Goal: Information Seeking & Learning: Compare options

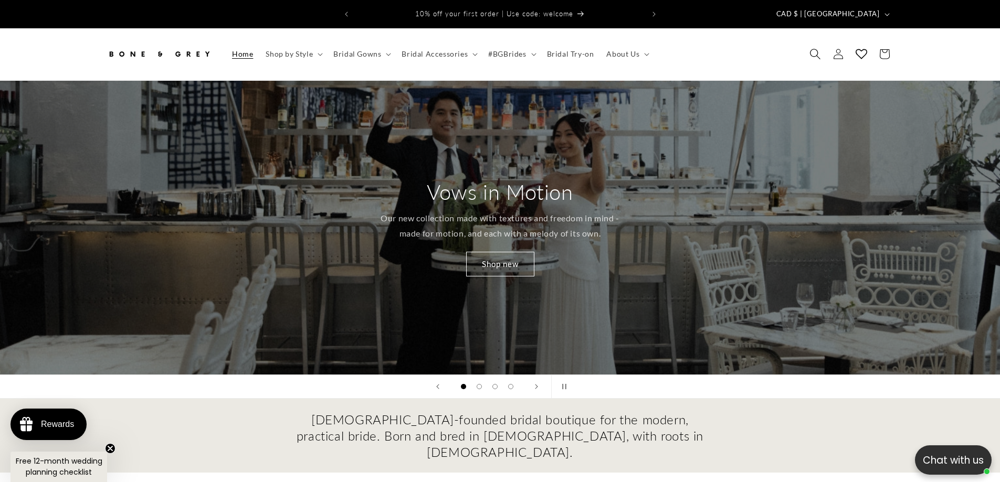
click at [810, 49] on icon "Search" at bounding box center [814, 54] width 11 height 11
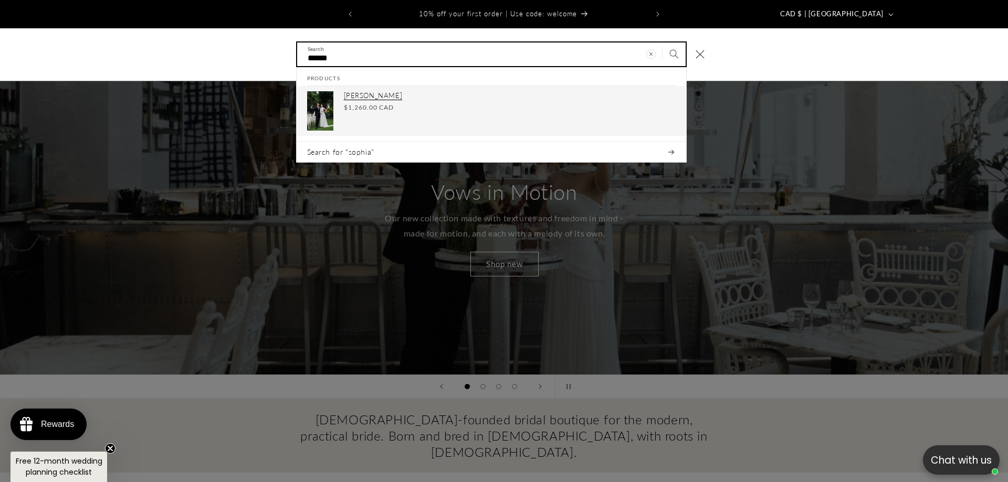
type input "******"
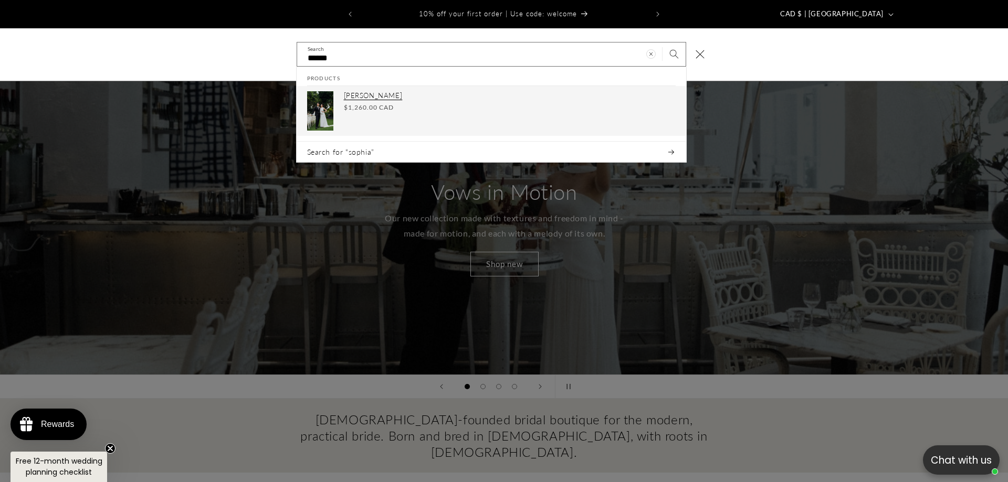
click at [441, 103] on div "Regular price $1,260.00 CAD Regular price Sale price $1,260.00 CAD Unit price /…" at bounding box center [510, 107] width 332 height 9
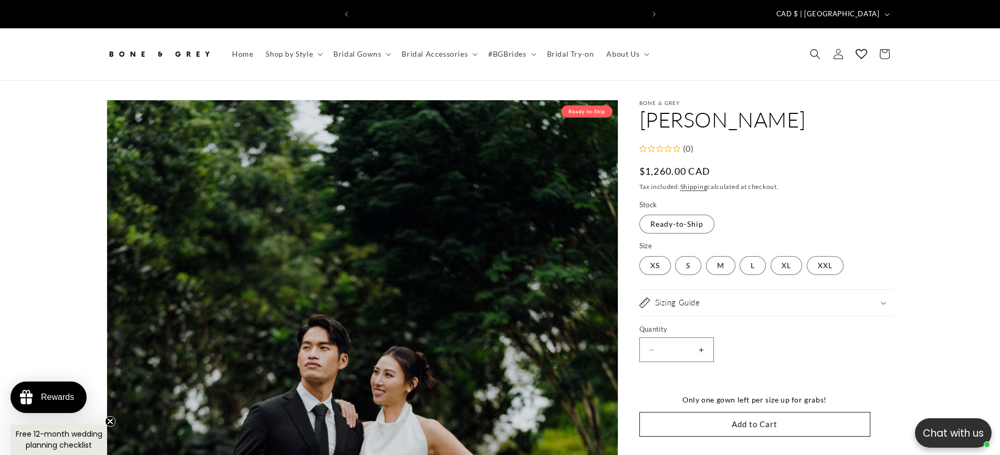
scroll to position [0, 577]
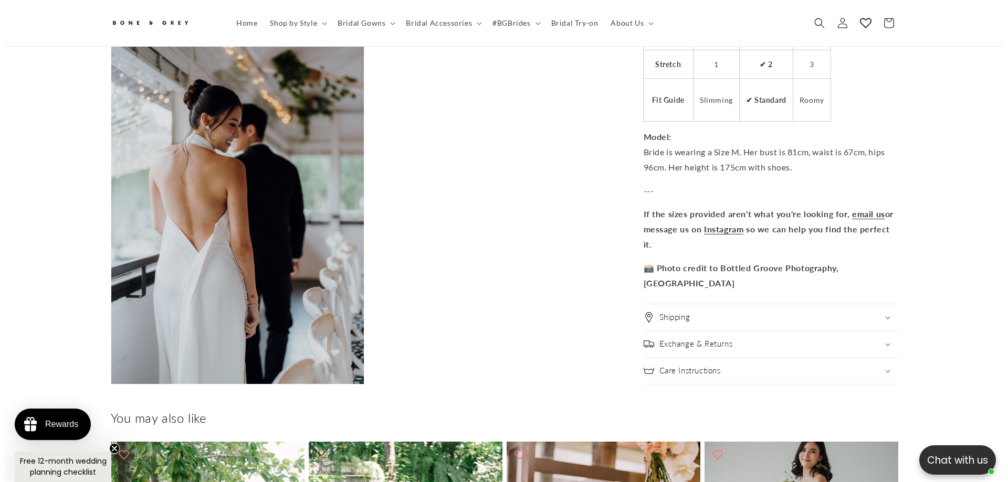
scroll to position [0, 289]
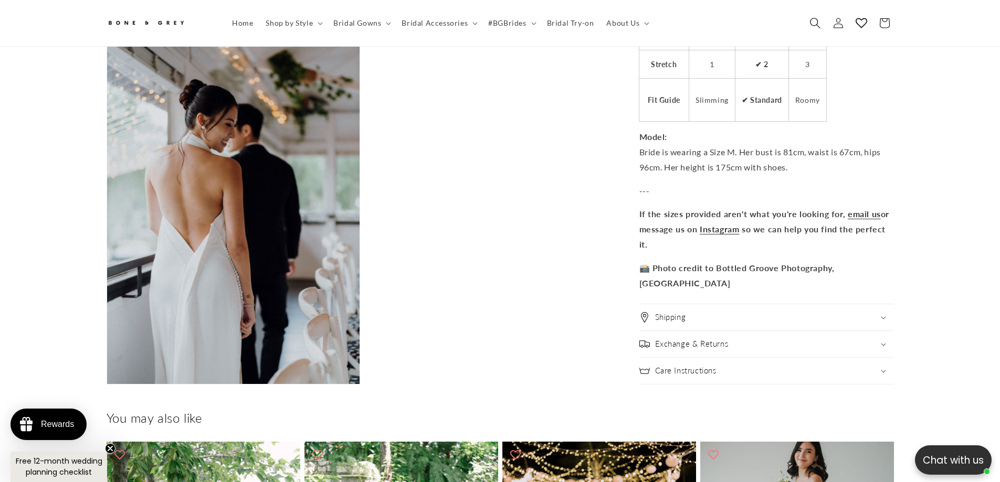
click at [805, 18] on span "Search" at bounding box center [815, 23] width 23 height 23
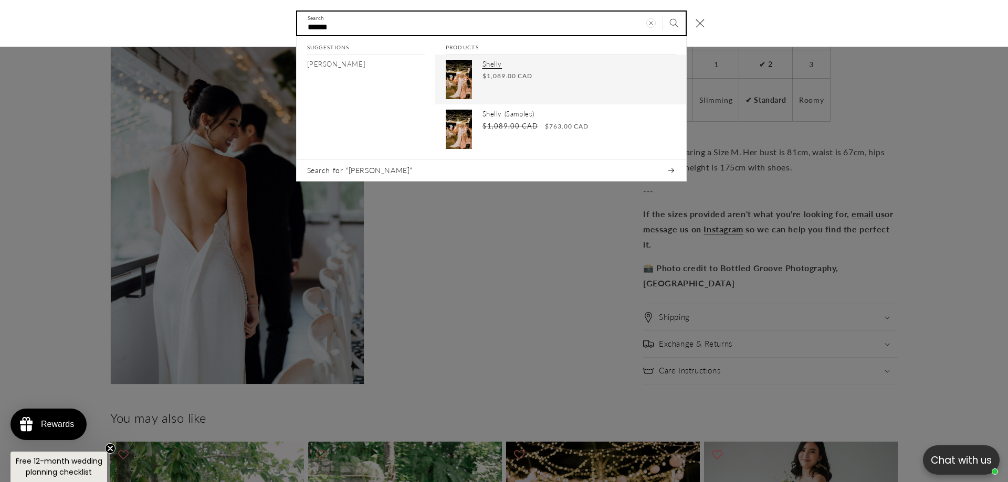
type input "******"
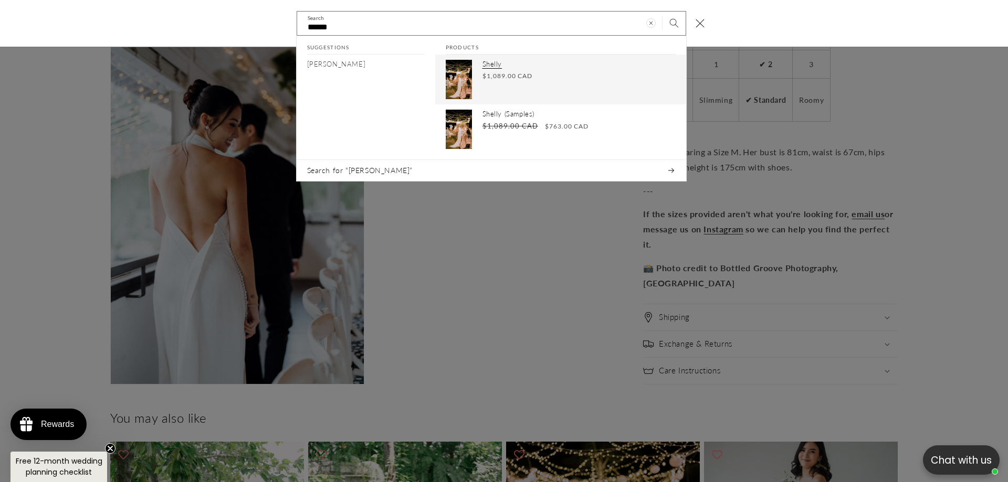
click at [501, 85] on div "Shelly Regular price $1,089.00 CAD Regular price Sale price $1,089.00 CAD Unit …" at bounding box center [578, 79] width 193 height 39
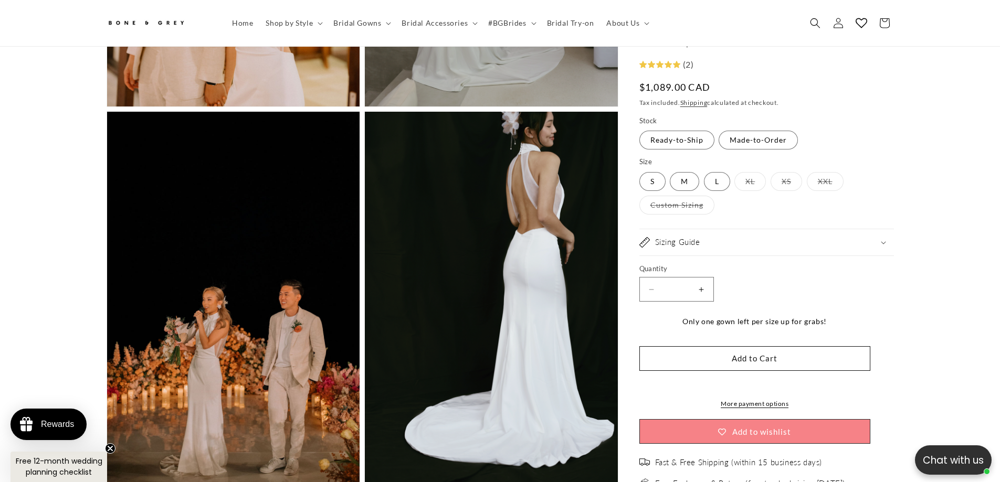
scroll to position [0, 289]
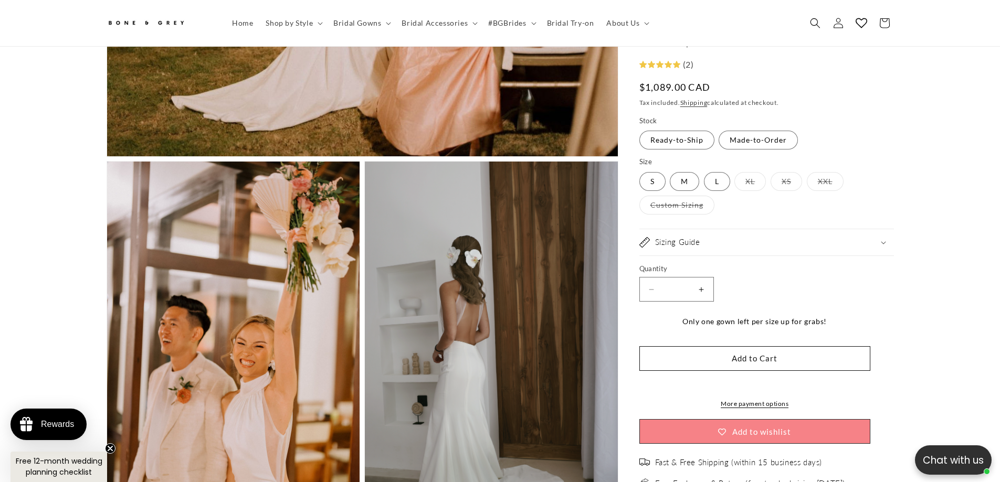
scroll to position [834, 0]
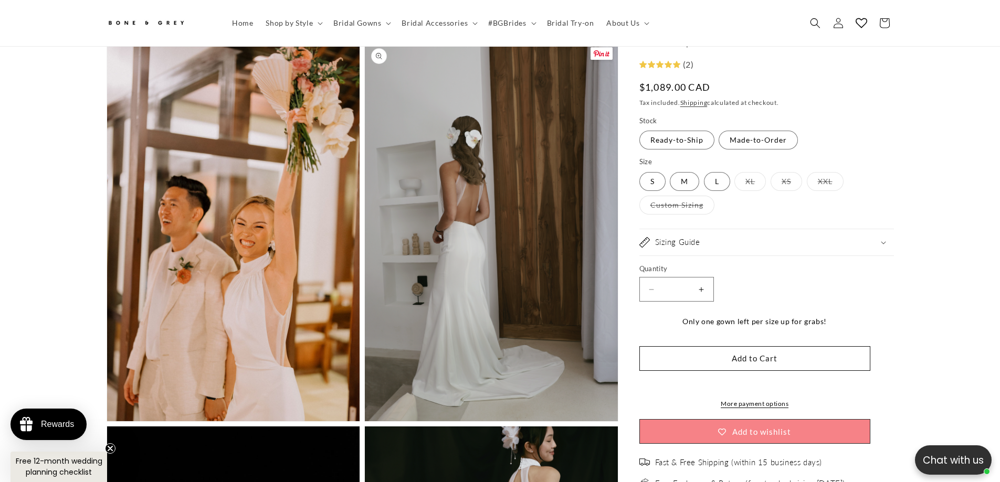
click at [365, 422] on button "Open media 3 in modal" at bounding box center [365, 422] width 0 height 0
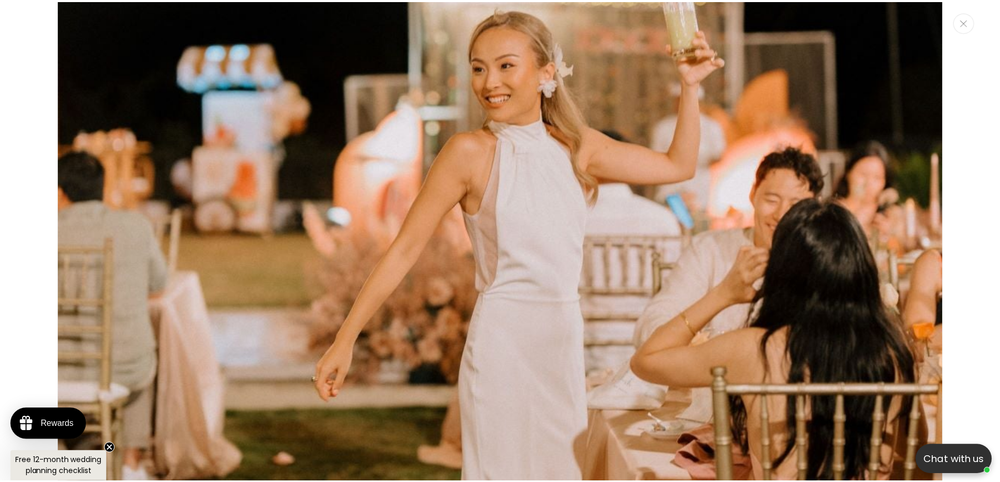
scroll to position [474, 0]
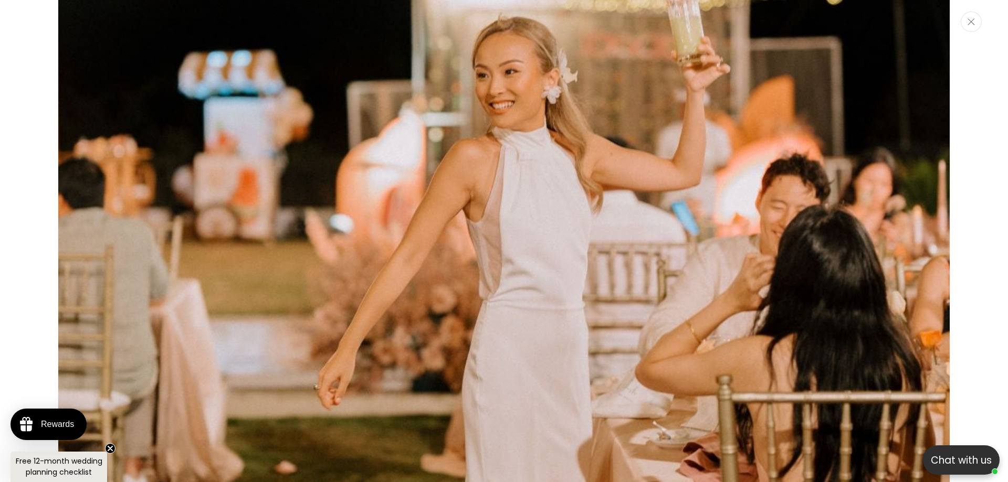
click at [961, 22] on button "Close" at bounding box center [971, 22] width 21 height 20
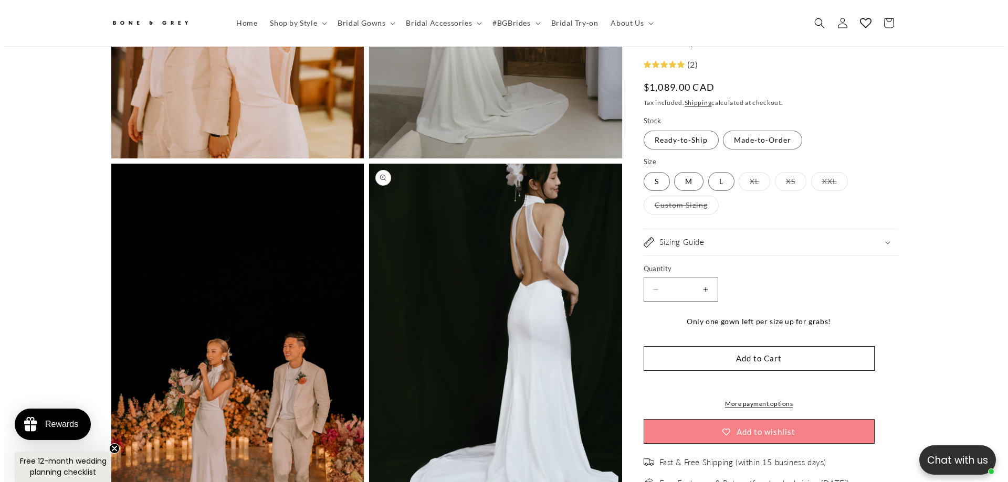
scroll to position [0, 577]
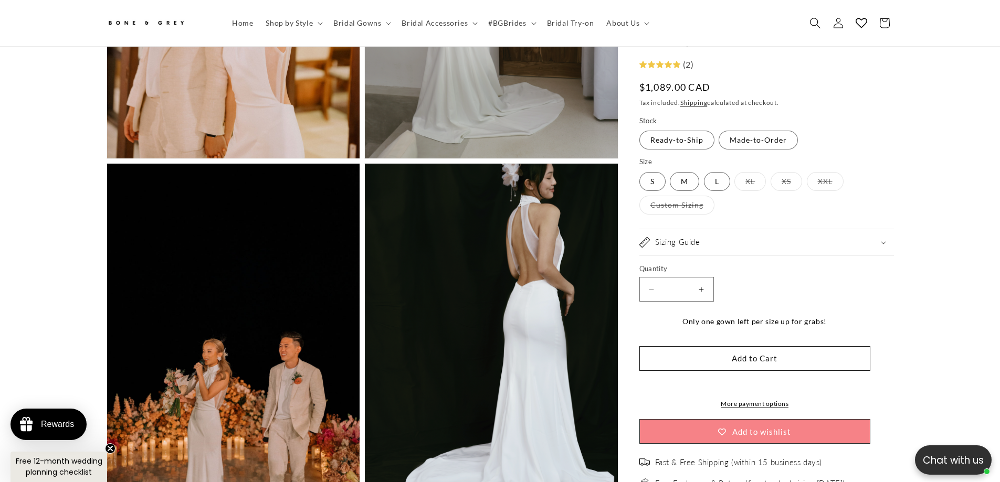
click at [815, 15] on span "Search" at bounding box center [815, 23] width 23 height 23
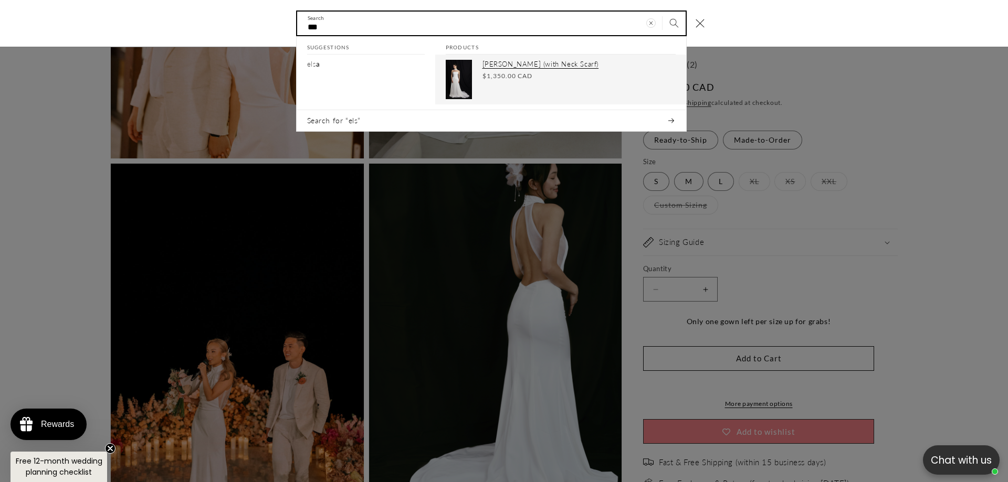
type input "***"
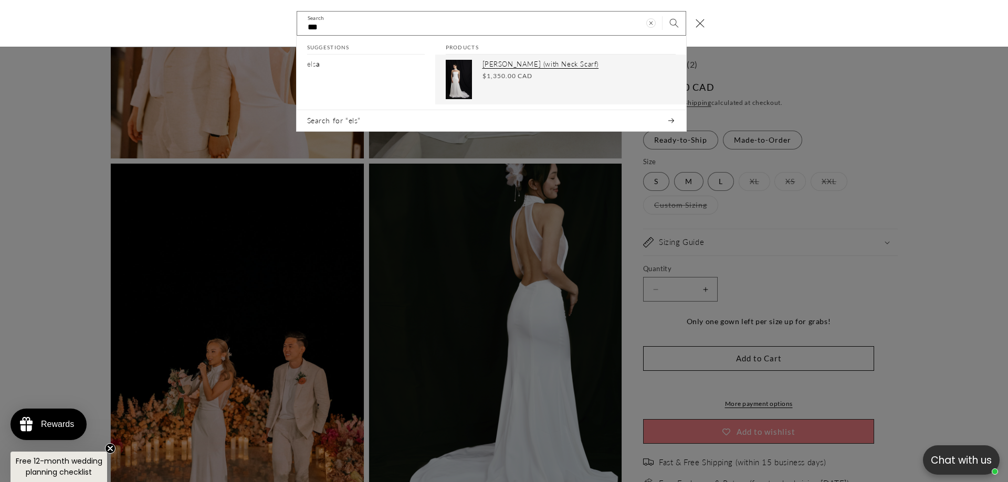
click at [525, 61] on p "[PERSON_NAME] (with Neck Scarf)" at bounding box center [578, 64] width 193 height 9
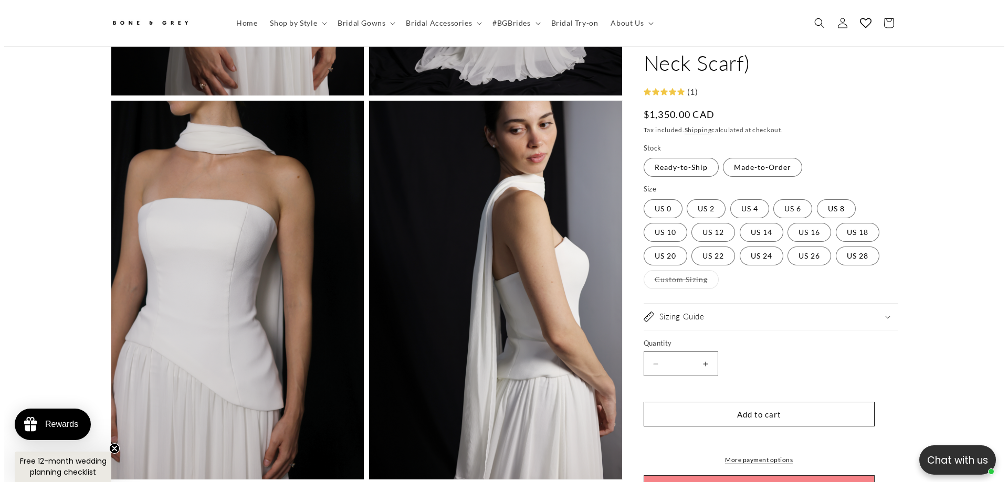
scroll to position [1779, 0]
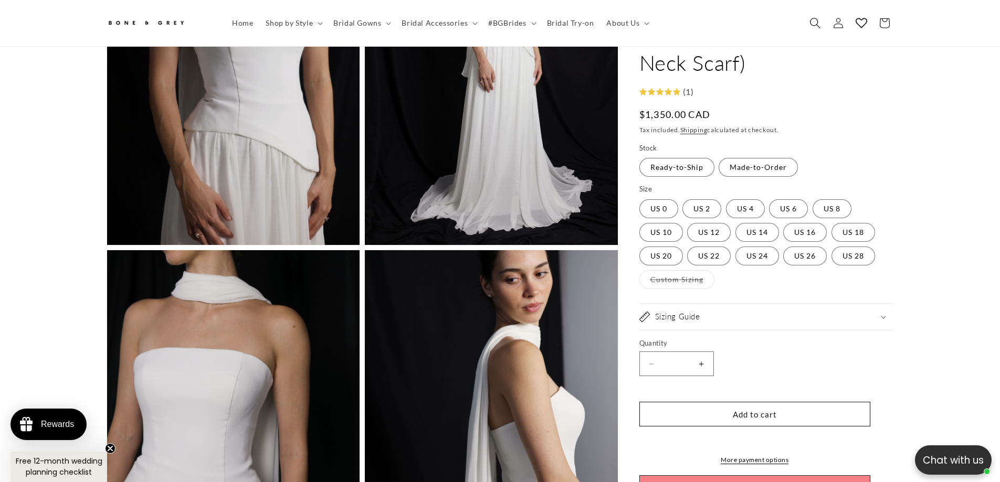
click at [811, 24] on use "Search" at bounding box center [815, 23] width 10 height 10
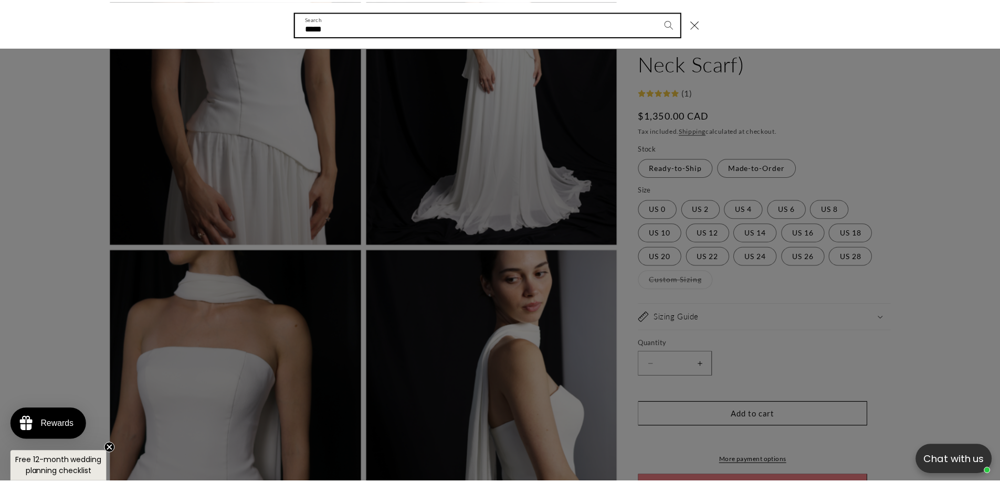
scroll to position [0, 289]
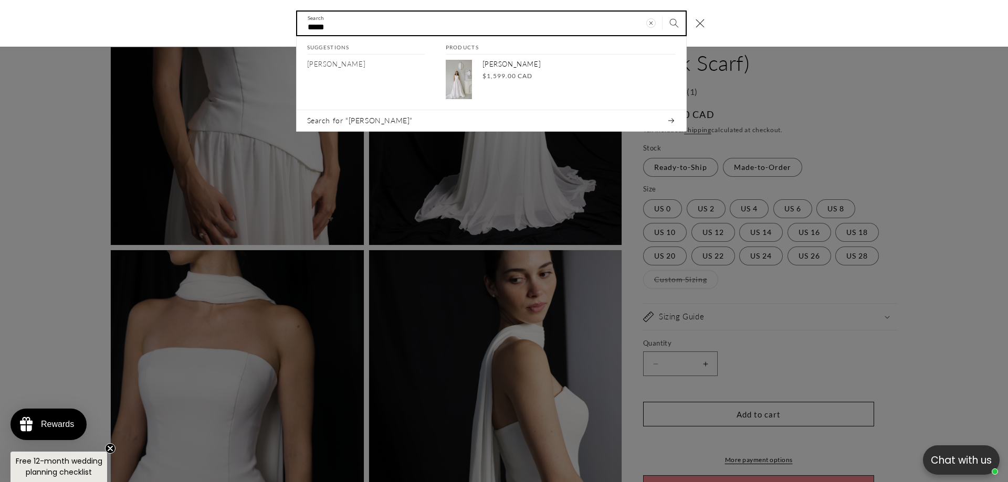
type input "*****"
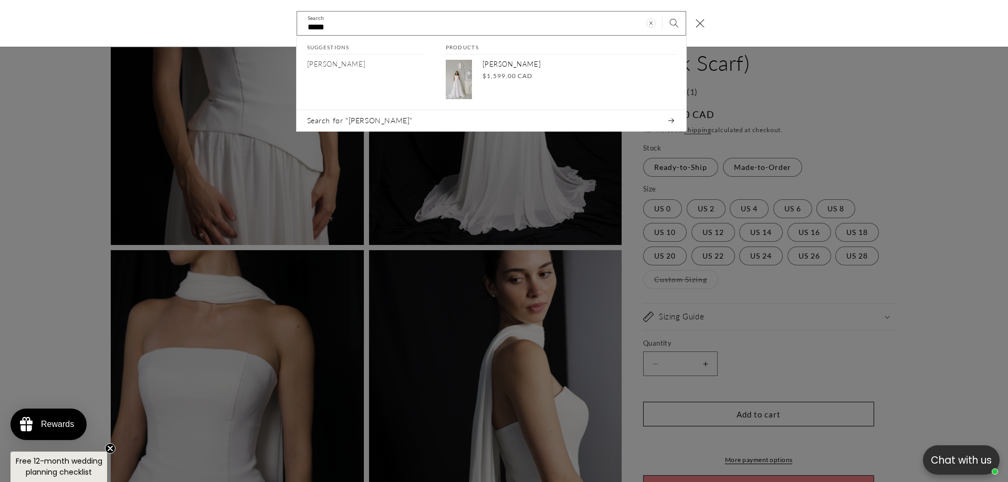
click at [0, 24] on div "Search" at bounding box center [0, 24] width 0 height 0
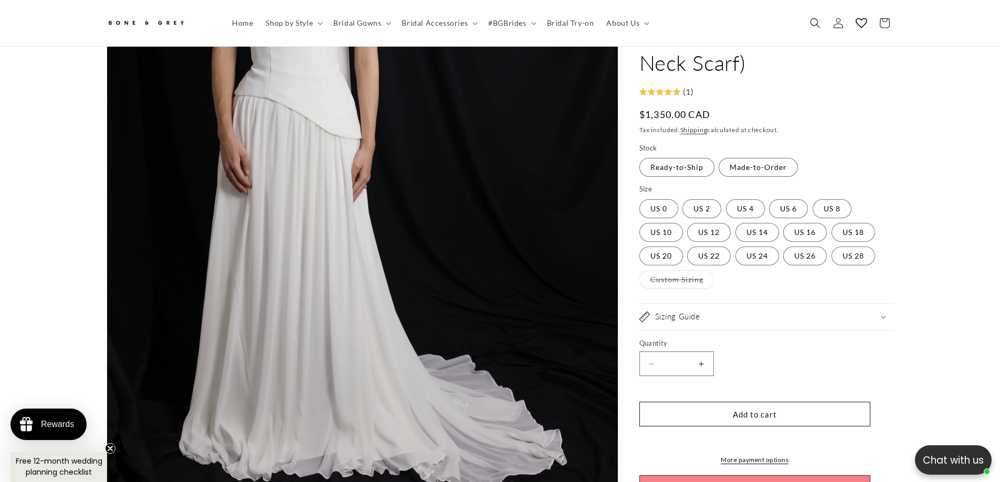
scroll to position [0, 577]
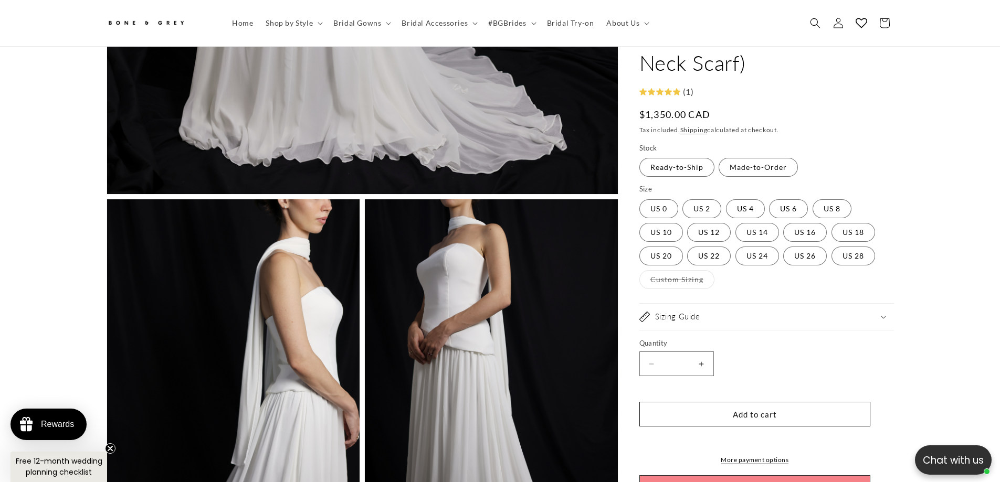
scroll to position [0, 0]
